Goal: Transaction & Acquisition: Obtain resource

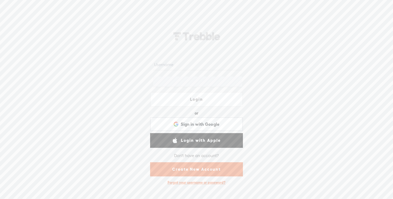
click at [179, 169] on link "Create New Account" at bounding box center [196, 170] width 93 height 14
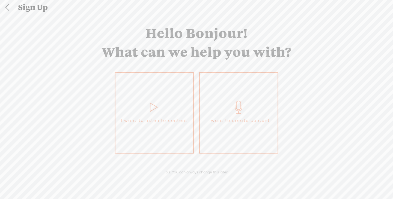
click at [250, 126] on link "I want to create content" at bounding box center [238, 113] width 79 height 82
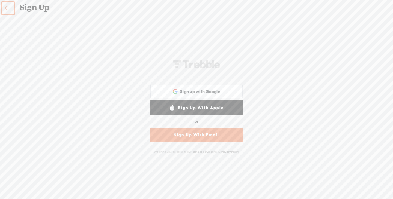
click at [234, 136] on link "Sign Up With Email" at bounding box center [196, 135] width 93 height 15
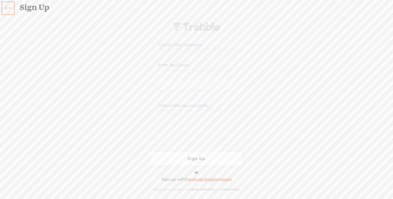
click at [183, 45] on input "text" at bounding box center [196, 45] width 78 height 11
type input "theexuberantelephant"
type input "[PERSON_NAME][EMAIL_ADDRESS][DOMAIN_NAME]"
click at [171, 107] on input "text" at bounding box center [196, 105] width 78 height 11
type input "[PERSON_NAME]"
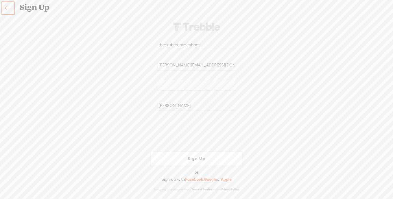
click at [264, 102] on div "Your content channel is ready! Create an account to finish the set up theexuber…" at bounding box center [196, 107] width 286 height 172
click at [266, 124] on div "Your content channel is ready! Create an account to finish the set up theexuber…" at bounding box center [196, 107] width 286 height 172
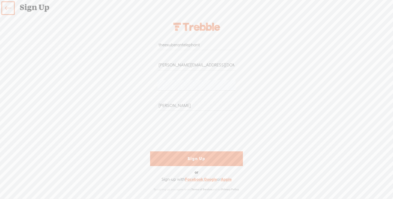
click at [192, 157] on link "Sign Up" at bounding box center [196, 159] width 93 height 15
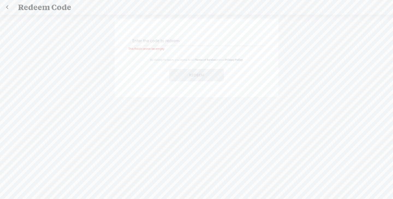
click at [158, 42] on input "text" at bounding box center [197, 40] width 132 height 11
paste input "Y0BZ3GkV"
type input "Y0BZ3GkV"
click at [189, 74] on button "Redeem" at bounding box center [196, 75] width 55 height 13
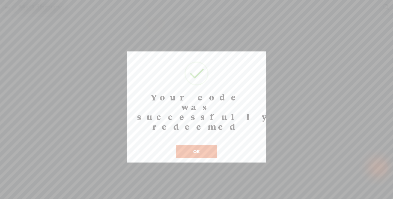
click at [191, 146] on button "OK" at bounding box center [196, 152] width 41 height 13
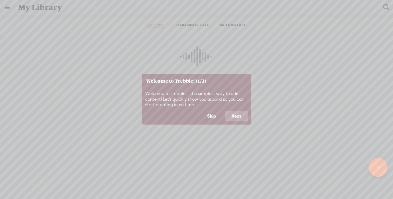
click at [240, 114] on button "Next" at bounding box center [236, 116] width 23 height 10
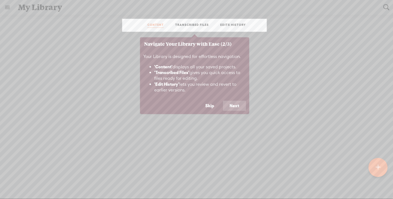
click at [232, 104] on button "Next" at bounding box center [234, 106] width 23 height 10
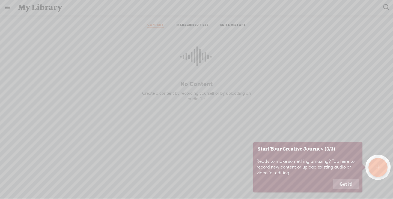
click at [346, 185] on button "Got it!" at bounding box center [346, 185] width 26 height 10
